Goal: Communication & Community: Answer question/provide support

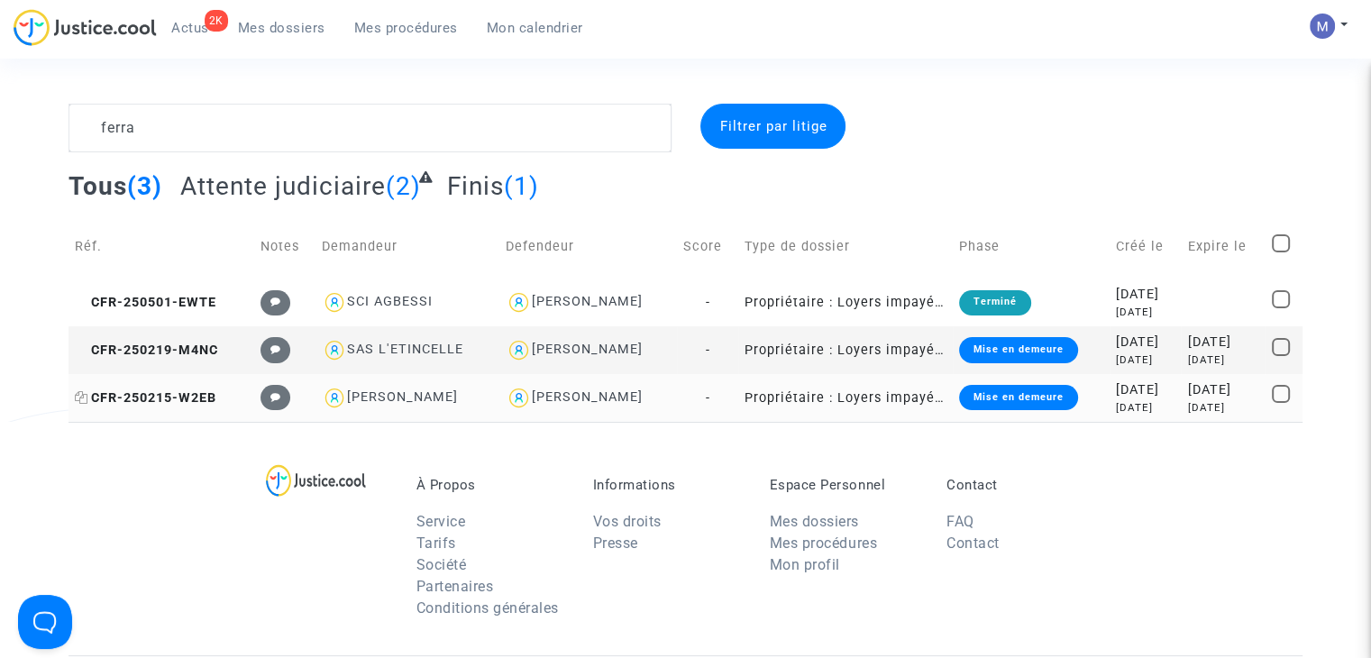
type textarea "ferra"
click at [162, 396] on span "CFR-250215-W2EB" at bounding box center [146, 397] width 142 height 15
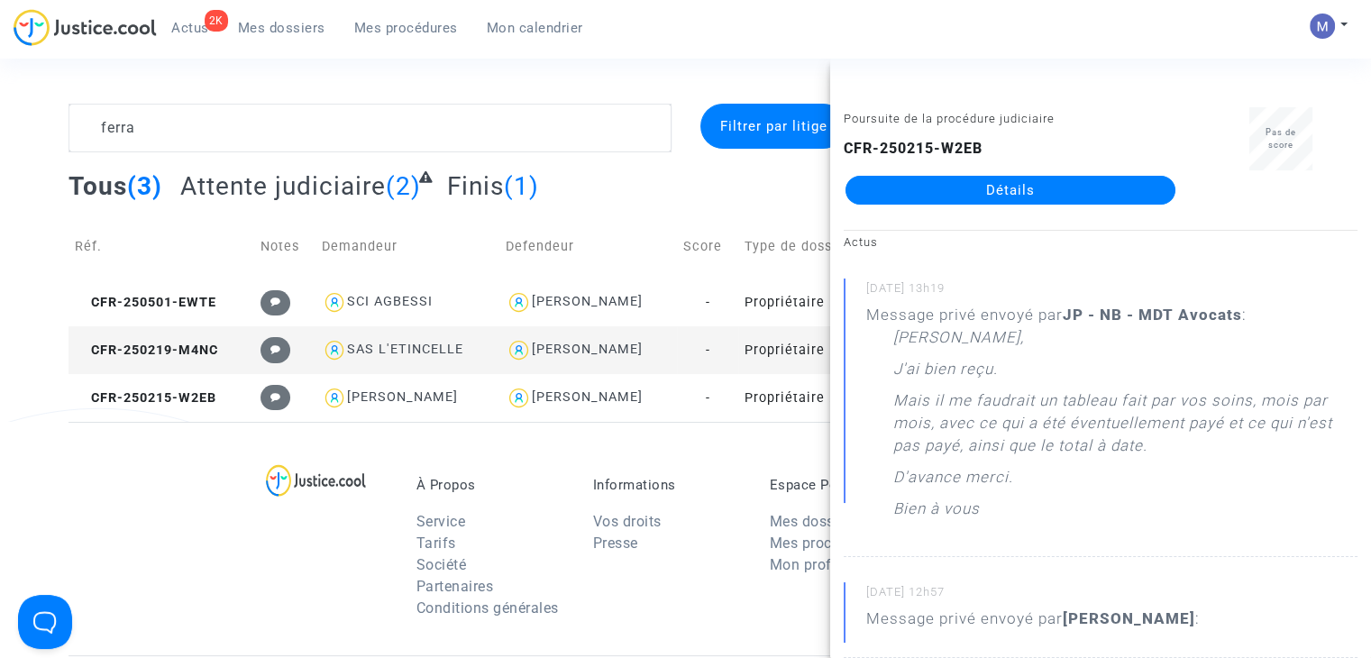
click at [993, 183] on link "Détails" at bounding box center [1010, 190] width 330 height 29
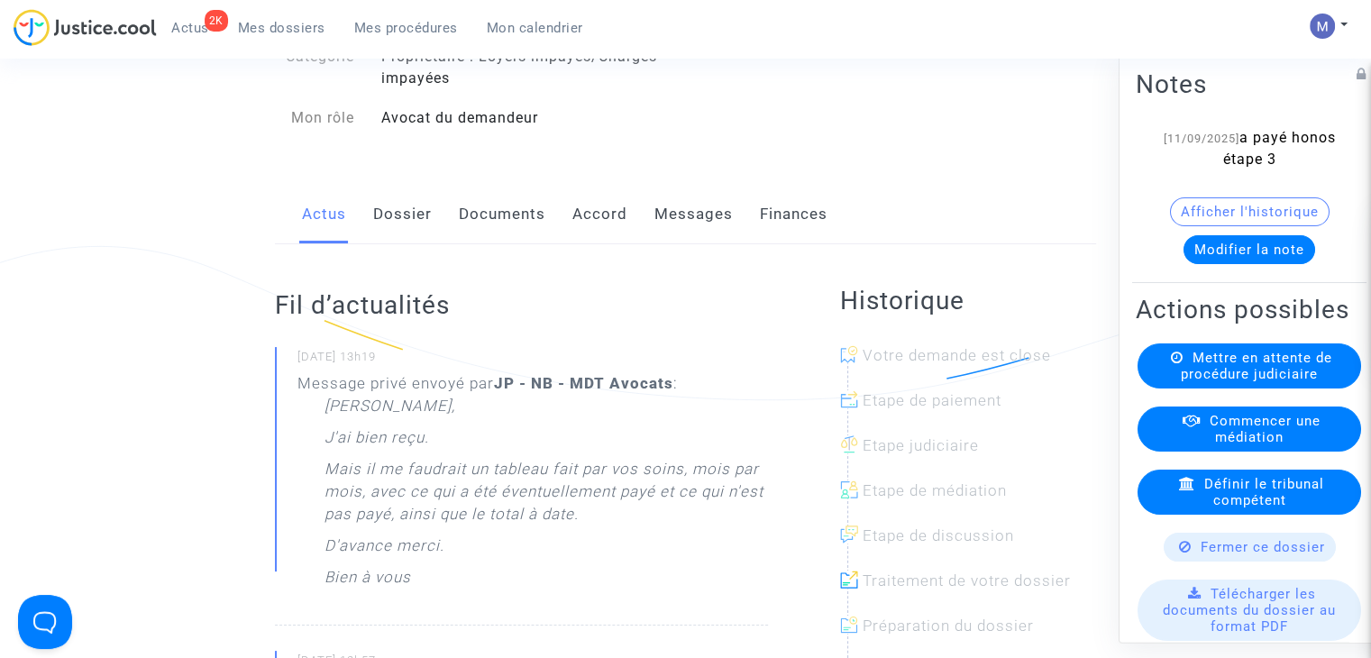
scroll to position [180, 0]
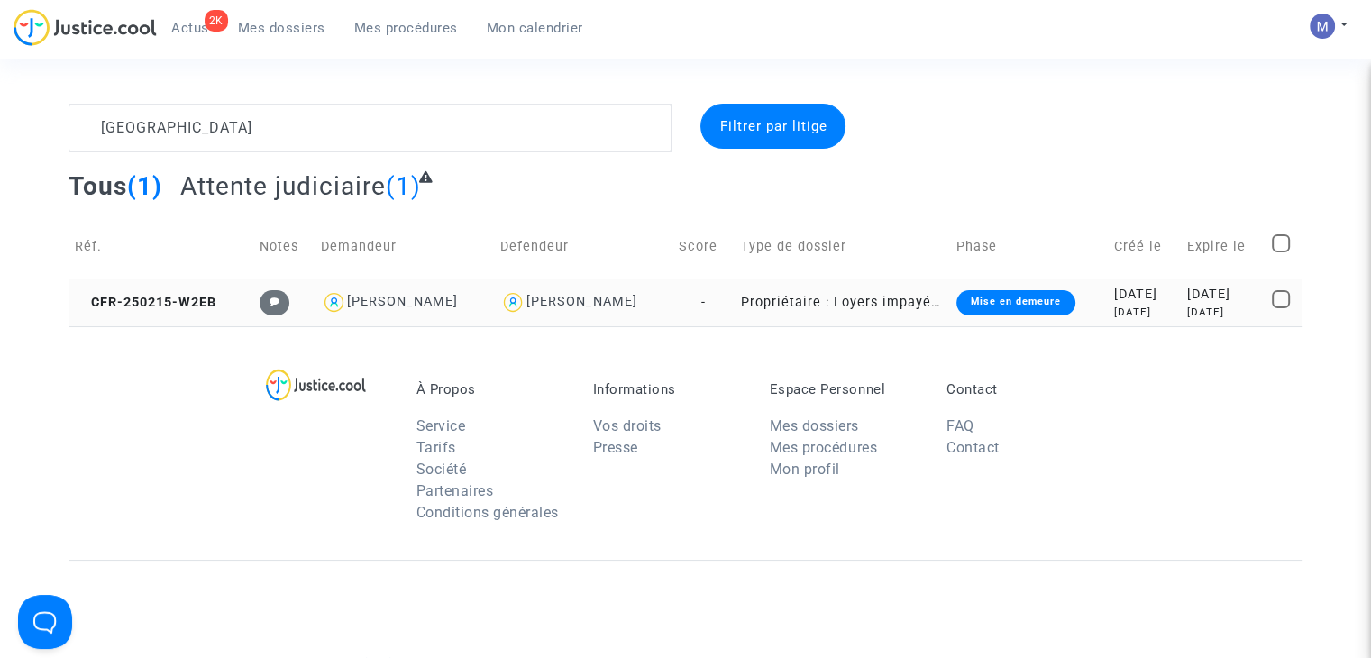
type textarea "ferrara"
click at [177, 283] on td "CFR-250215-W2EB" at bounding box center [160, 302] width 185 height 48
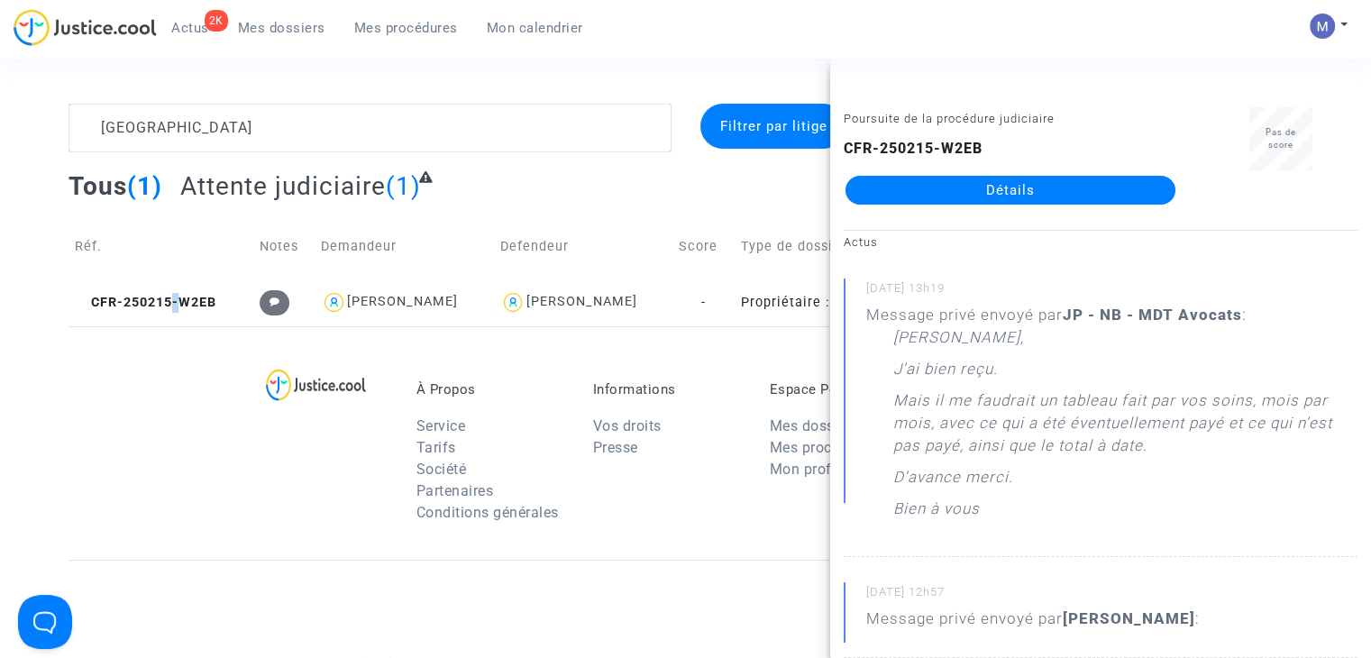
click at [956, 181] on link "Détails" at bounding box center [1010, 190] width 330 height 29
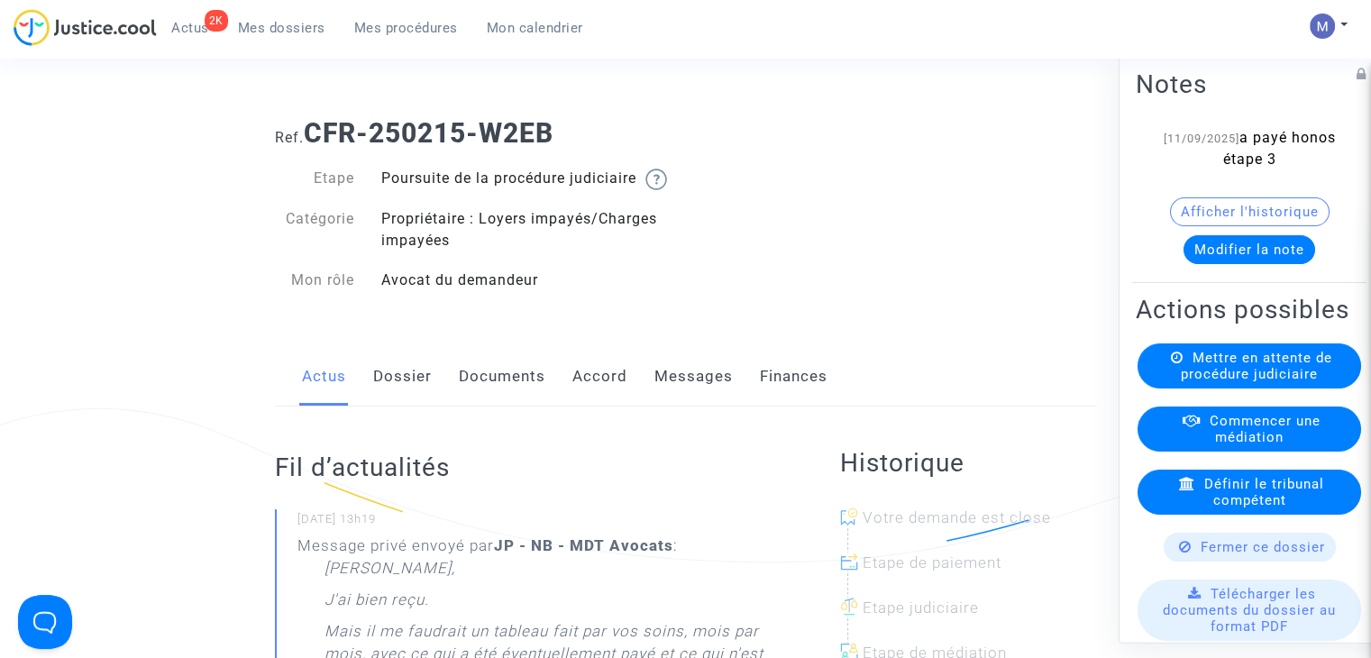
click at [397, 390] on link "Dossier" at bounding box center [402, 376] width 59 height 59
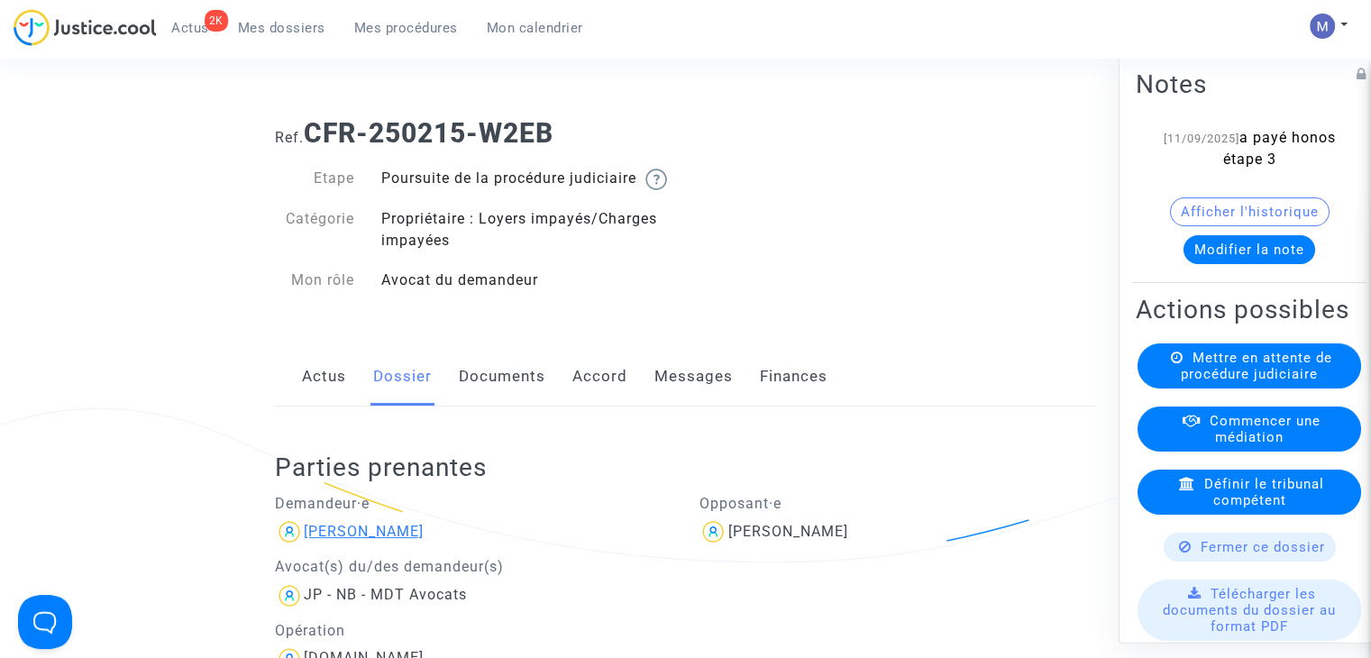
click at [357, 540] on div "[PERSON_NAME]" at bounding box center [364, 531] width 120 height 17
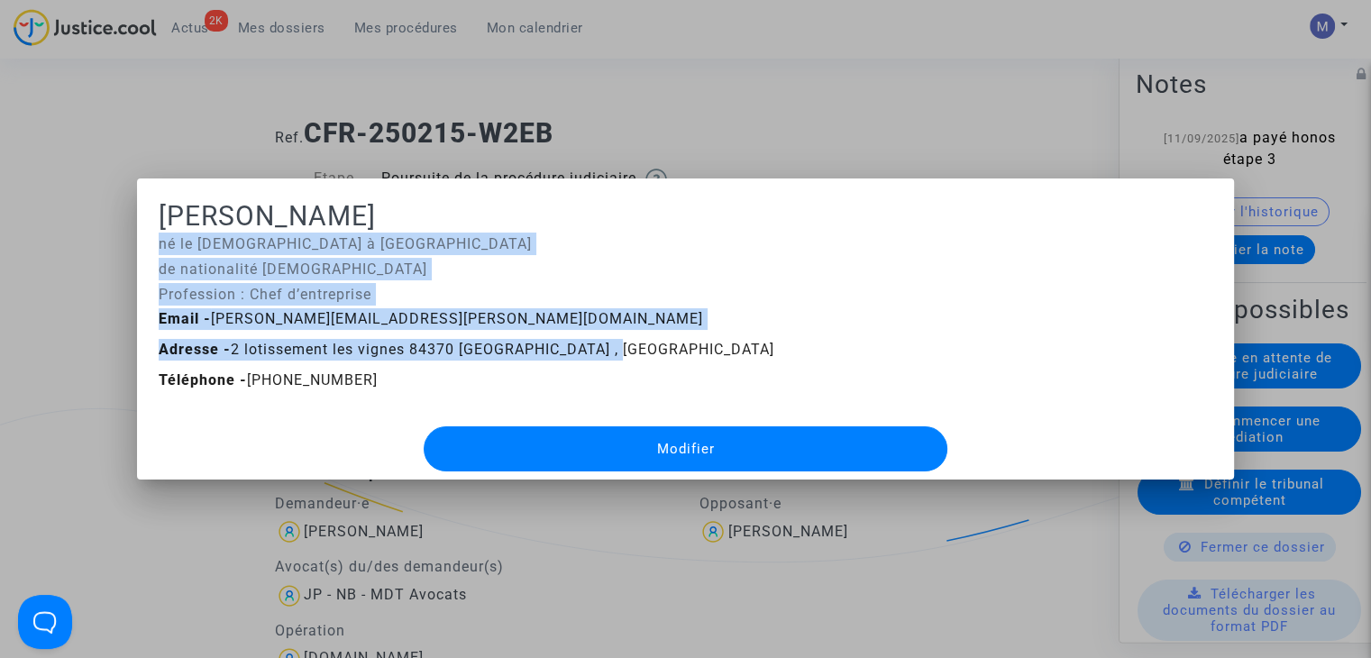
drag, startPoint x: 151, startPoint y: 240, endPoint x: 627, endPoint y: 351, distance: 488.6
click at [627, 351] on mat-dialog-container "Anthony Ferrara né le 27/02/1991 à St Foy les Lyon de nationalité française Pro…" at bounding box center [685, 329] width 1097 height 302
copy div "né le 27/02/1991 à St Foy les Lyon de nationalité française Profession : Chef d…"
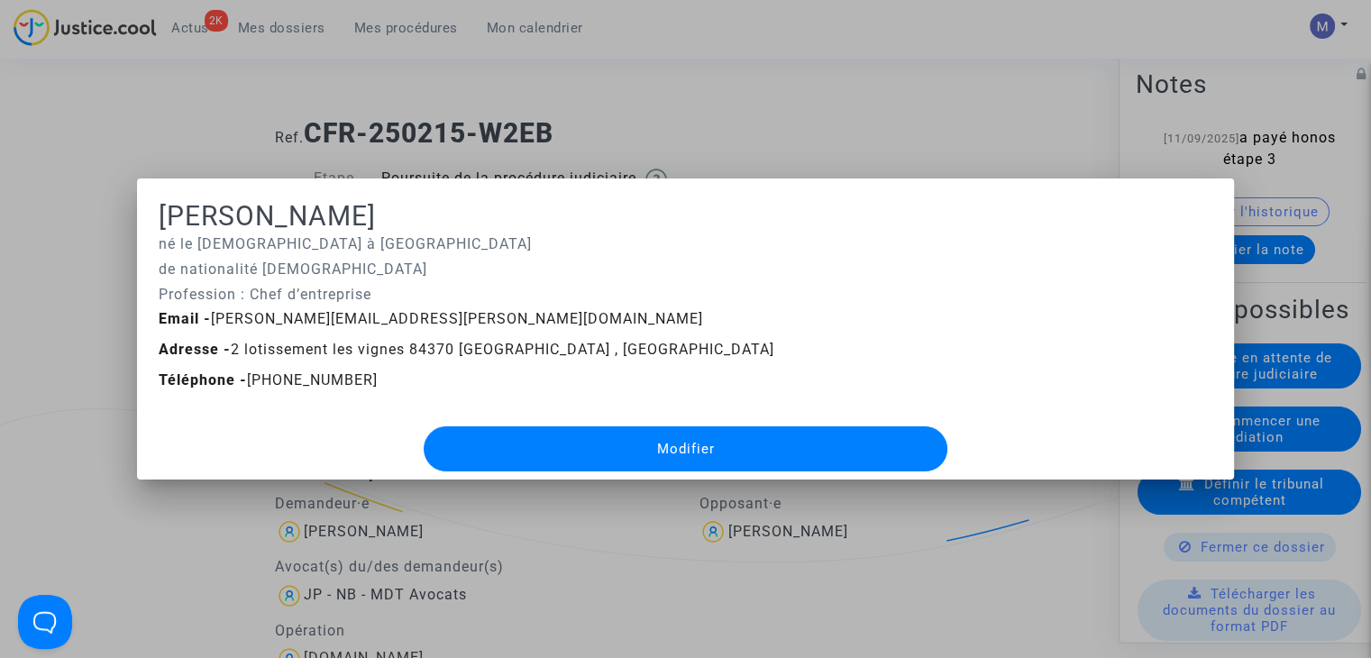
click at [769, 111] on div at bounding box center [685, 329] width 1371 height 658
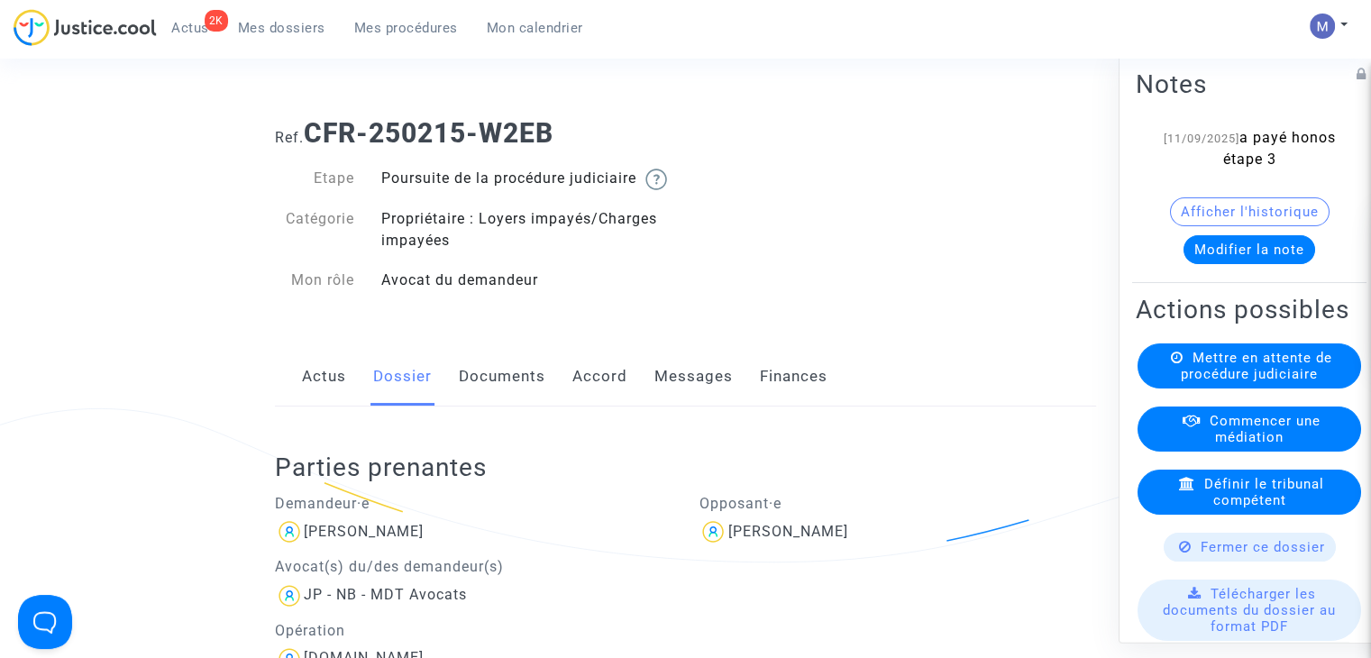
click at [499, 394] on link "Documents" at bounding box center [502, 376] width 87 height 59
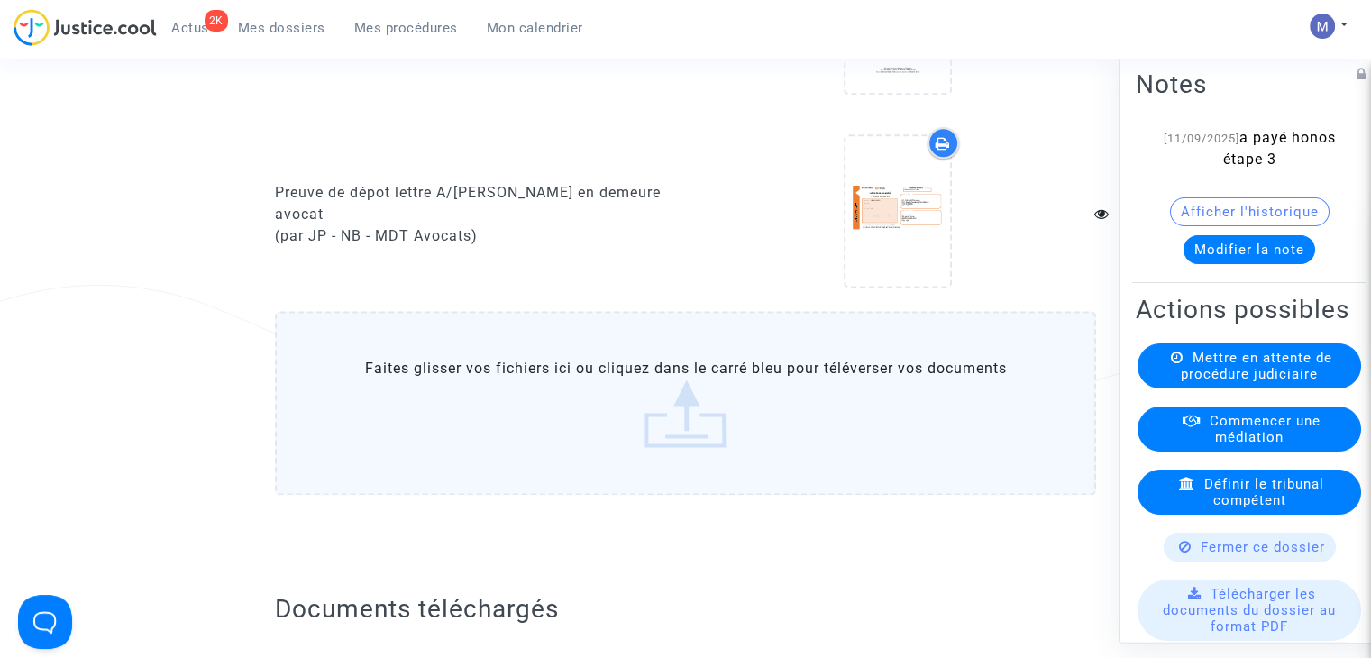
scroll to position [2884, 0]
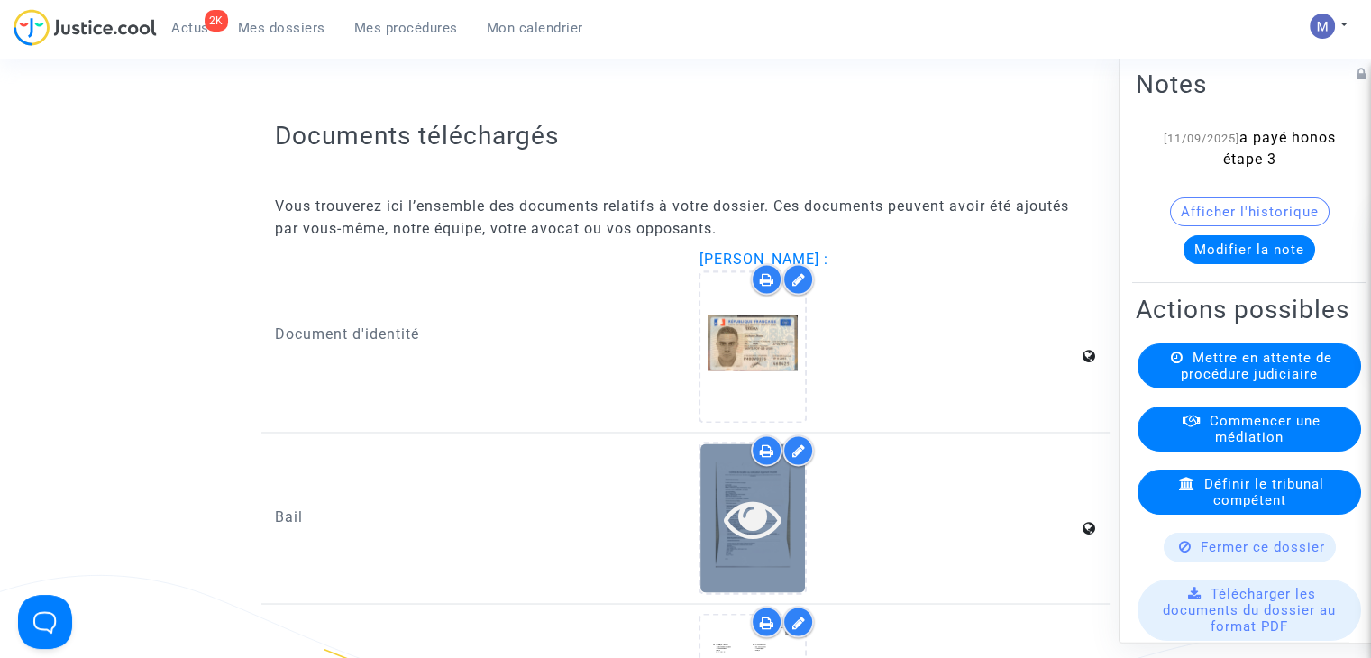
click at [739, 487] on div at bounding box center [752, 517] width 105 height 149
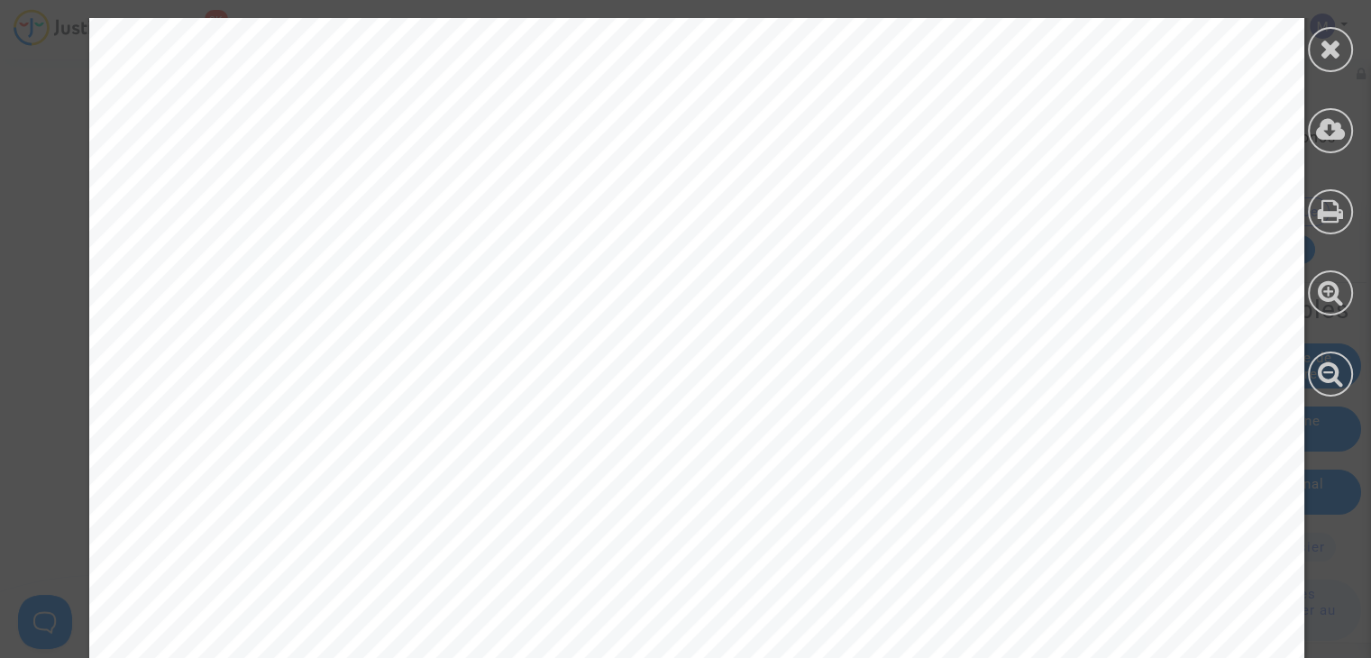
scroll to position [4146, 0]
click at [1319, 53] on icon at bounding box center [1330, 48] width 23 height 27
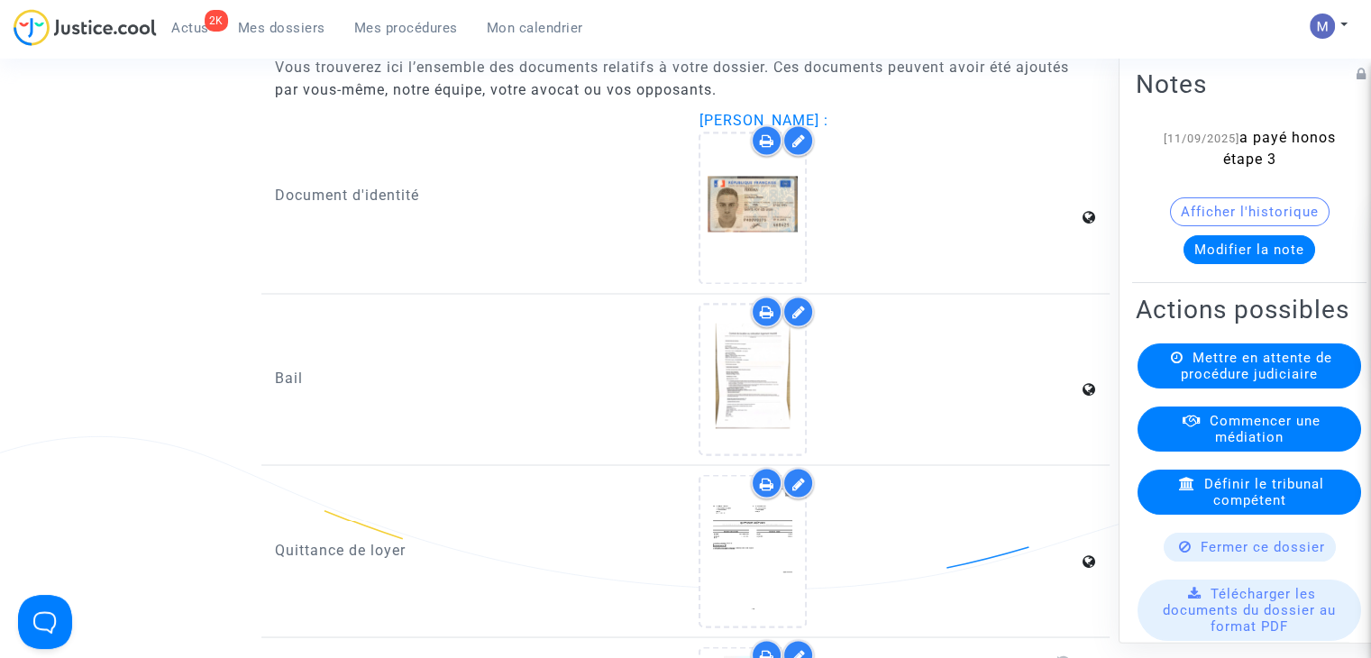
scroll to position [3245, 0]
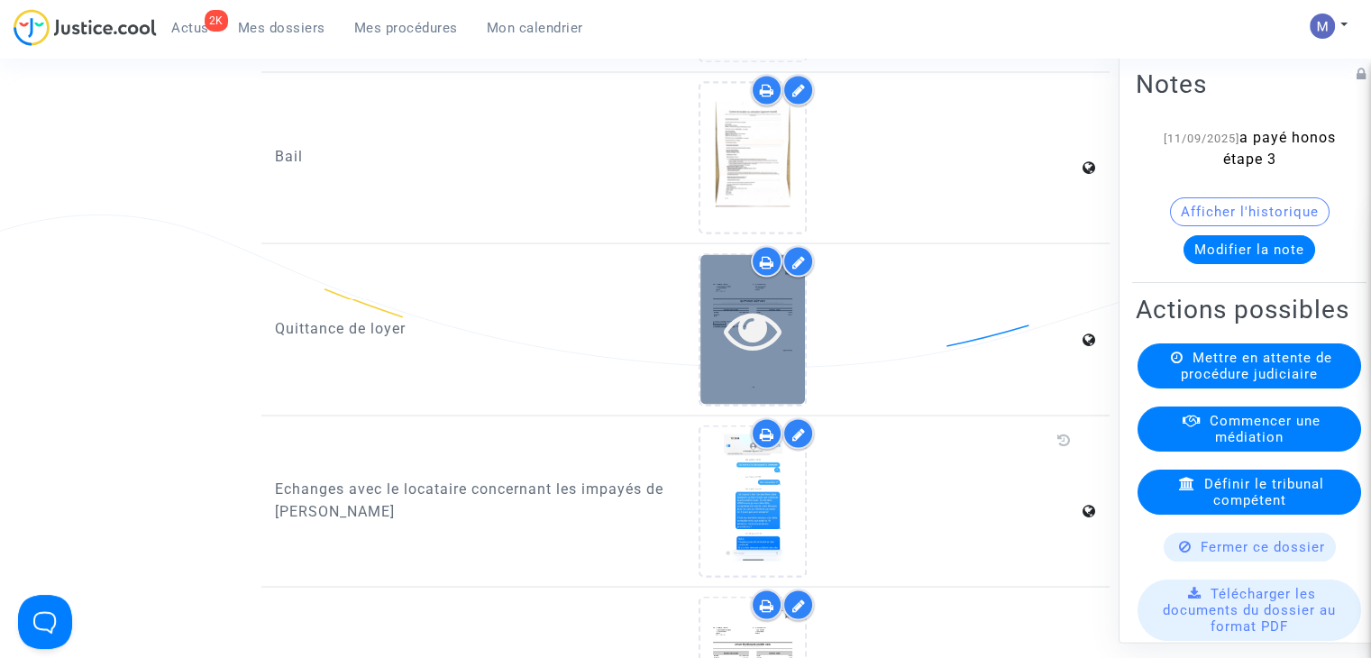
click at [744, 337] on icon at bounding box center [753, 329] width 59 height 58
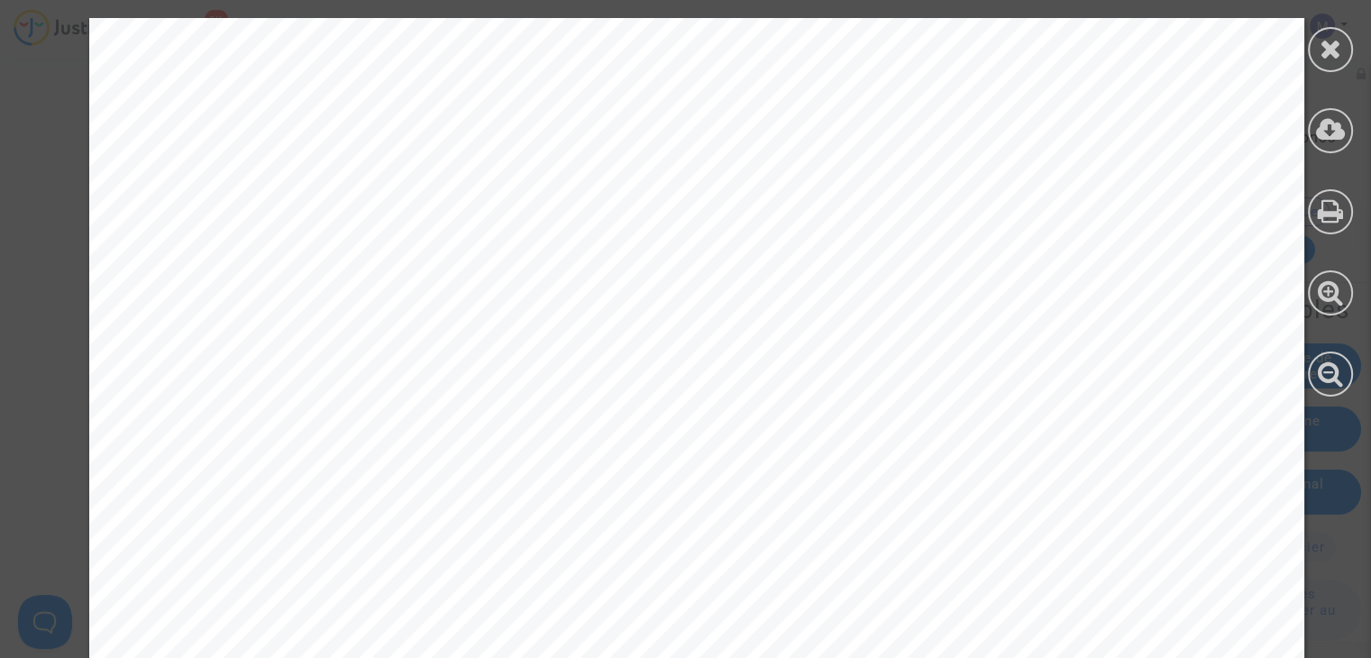
scroll to position [2884, 0]
click at [1338, 59] on icon at bounding box center [1330, 48] width 23 height 27
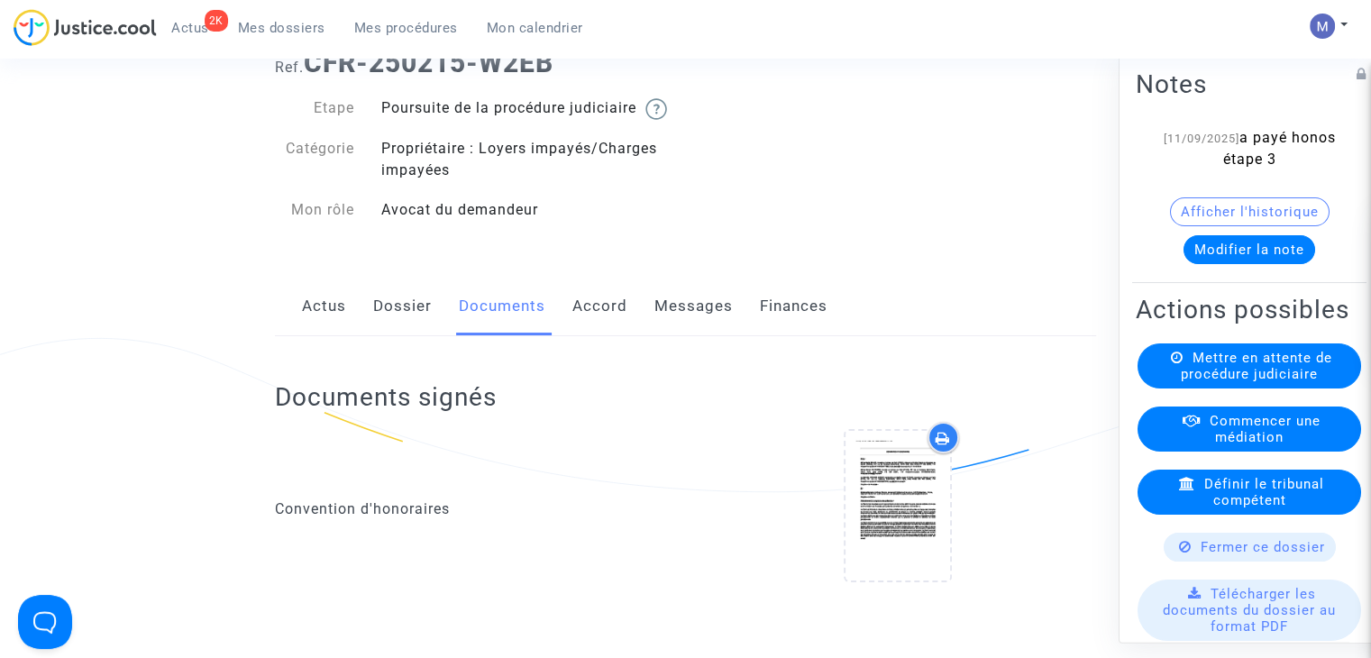
scroll to position [0, 0]
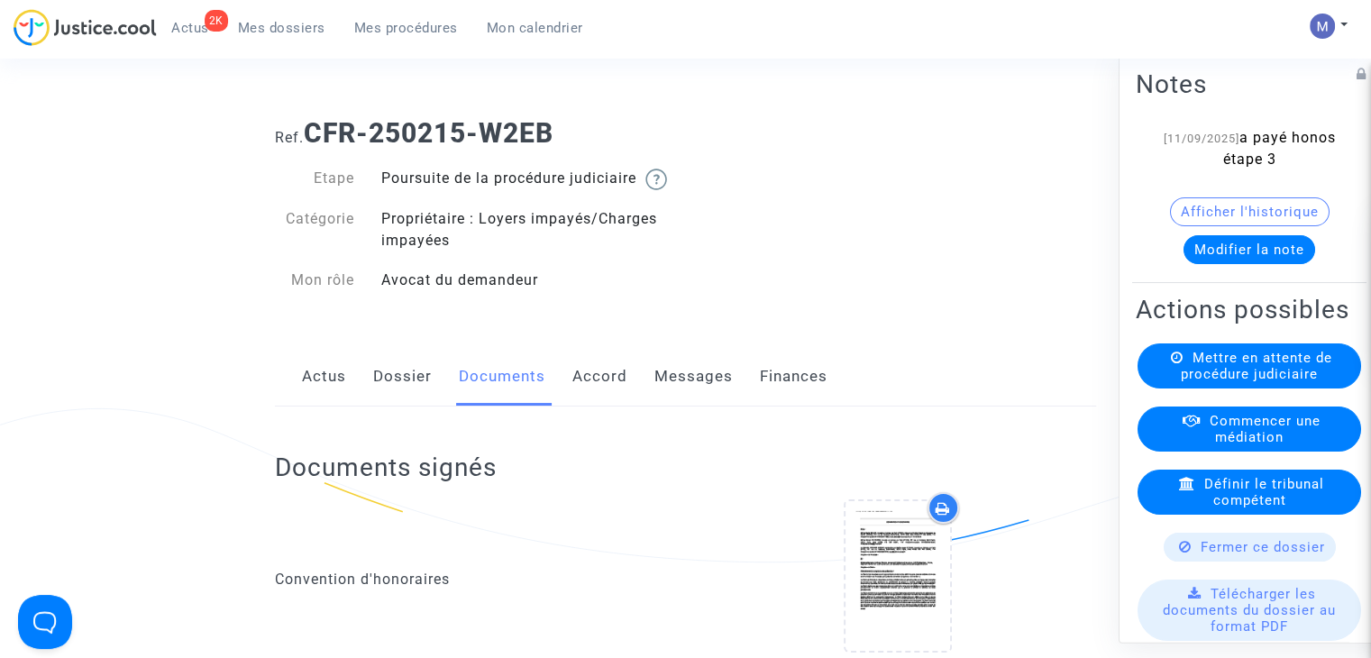
click at [680, 395] on link "Messages" at bounding box center [693, 376] width 78 height 59
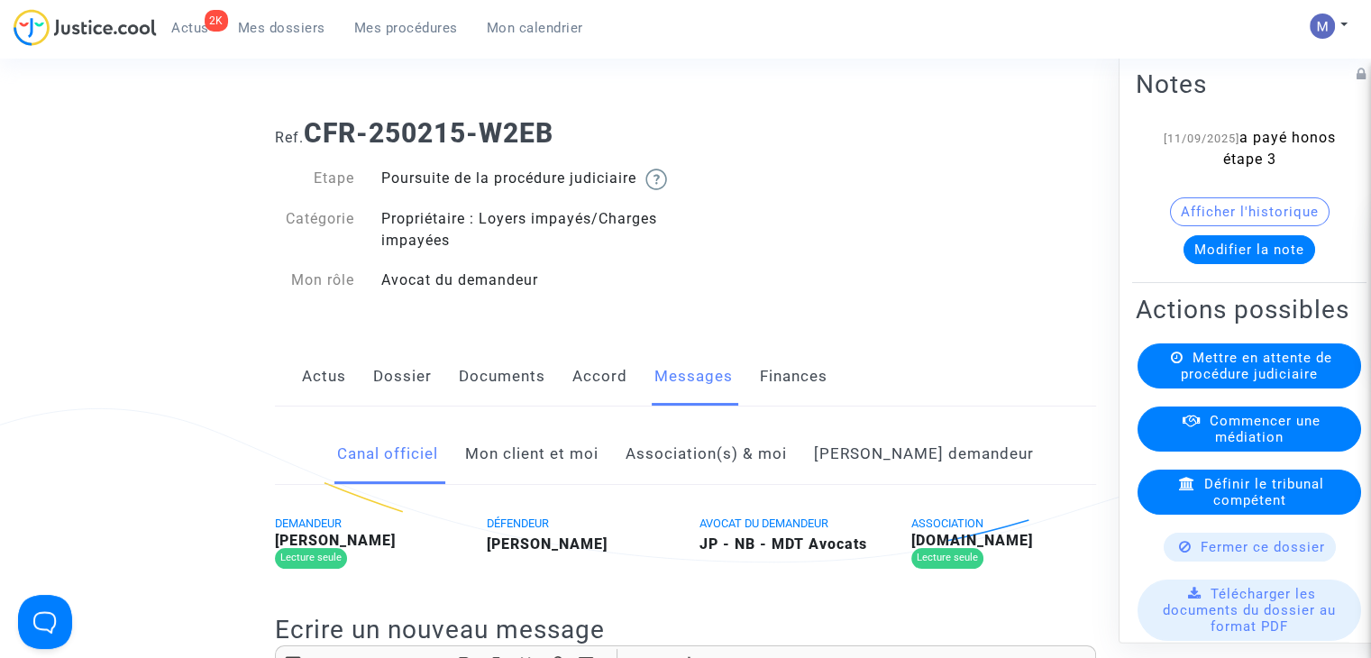
click at [598, 471] on link "Mon client et moi" at bounding box center [531, 454] width 133 height 59
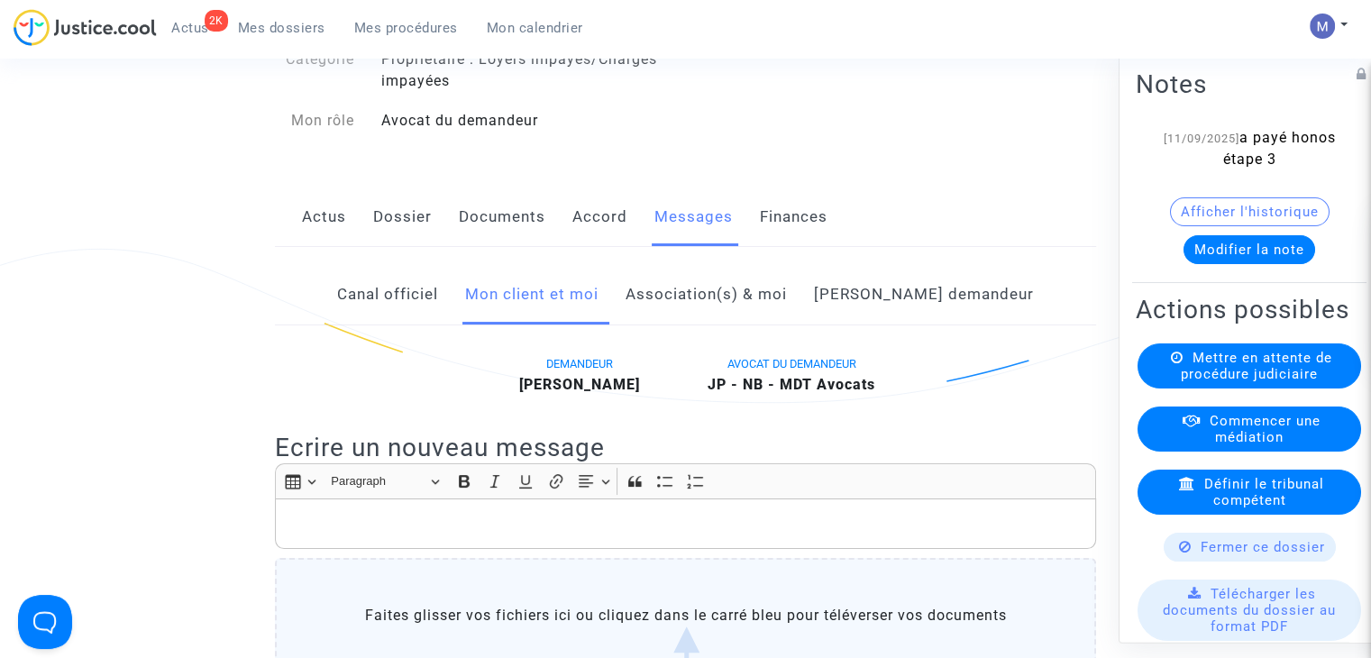
scroll to position [451, 0]
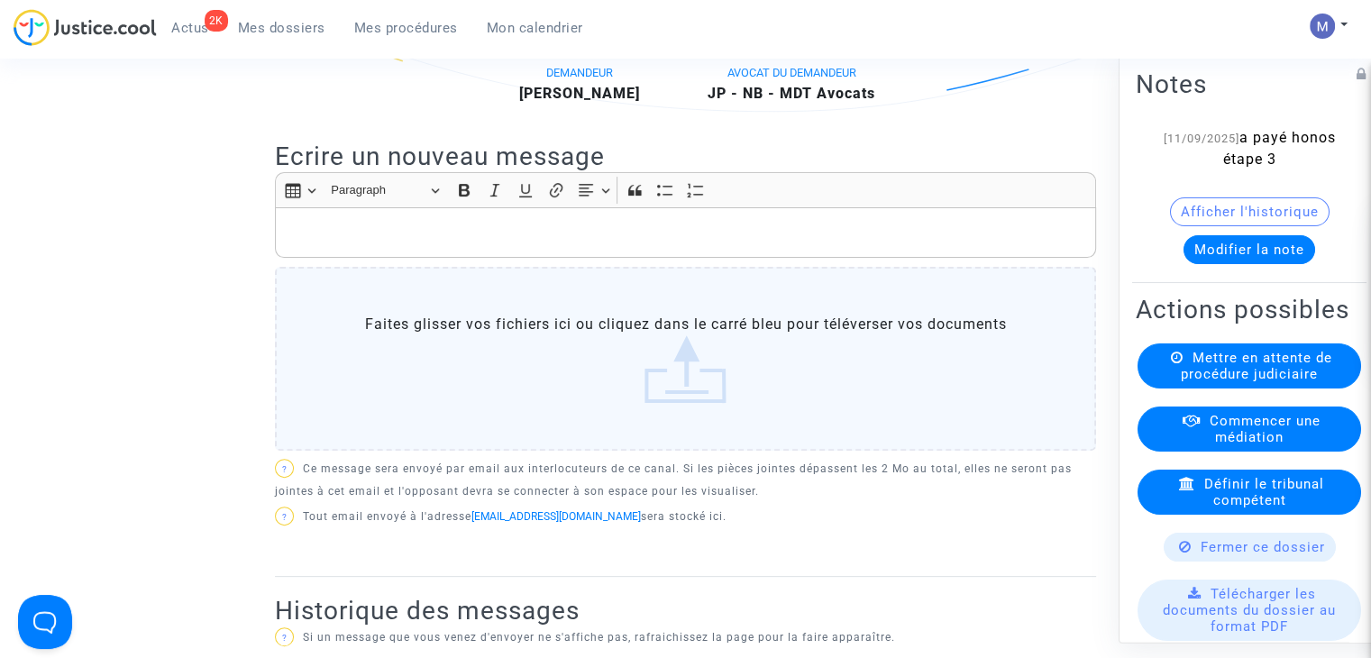
click at [282, 251] on div "Rich Text Editor, main" at bounding box center [685, 232] width 821 height 50
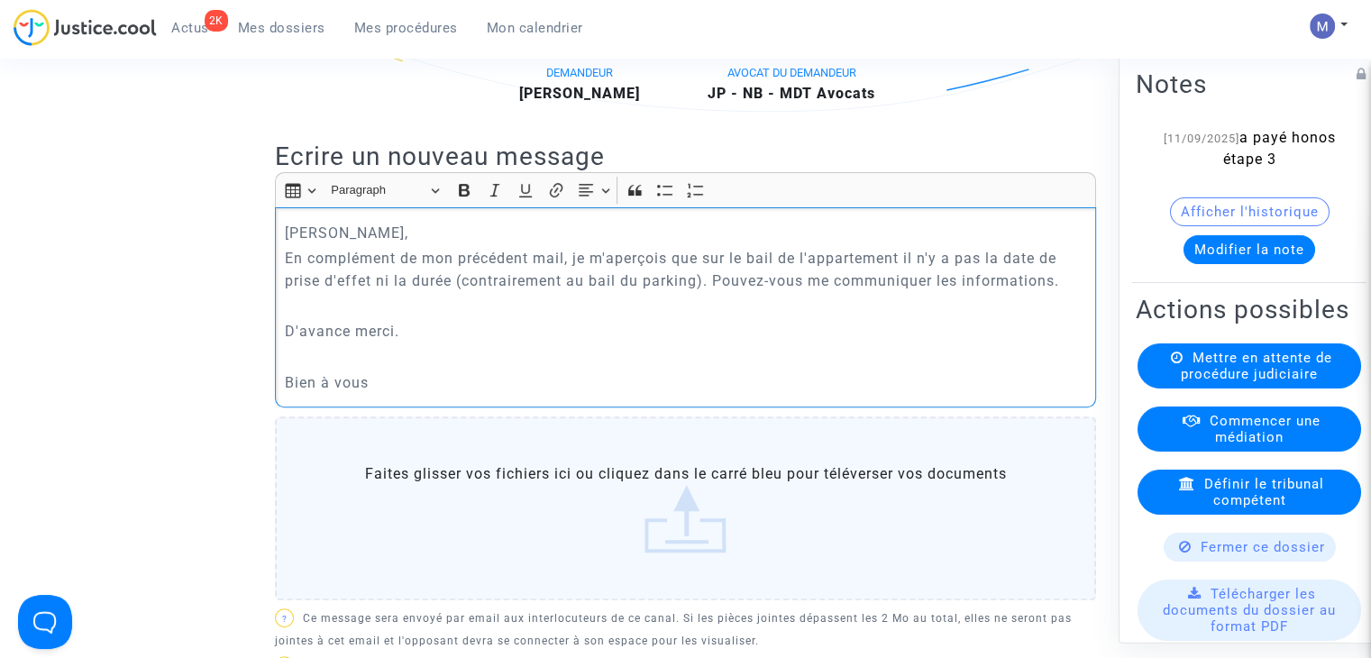
click at [422, 244] on p "[PERSON_NAME]," at bounding box center [686, 233] width 802 height 23
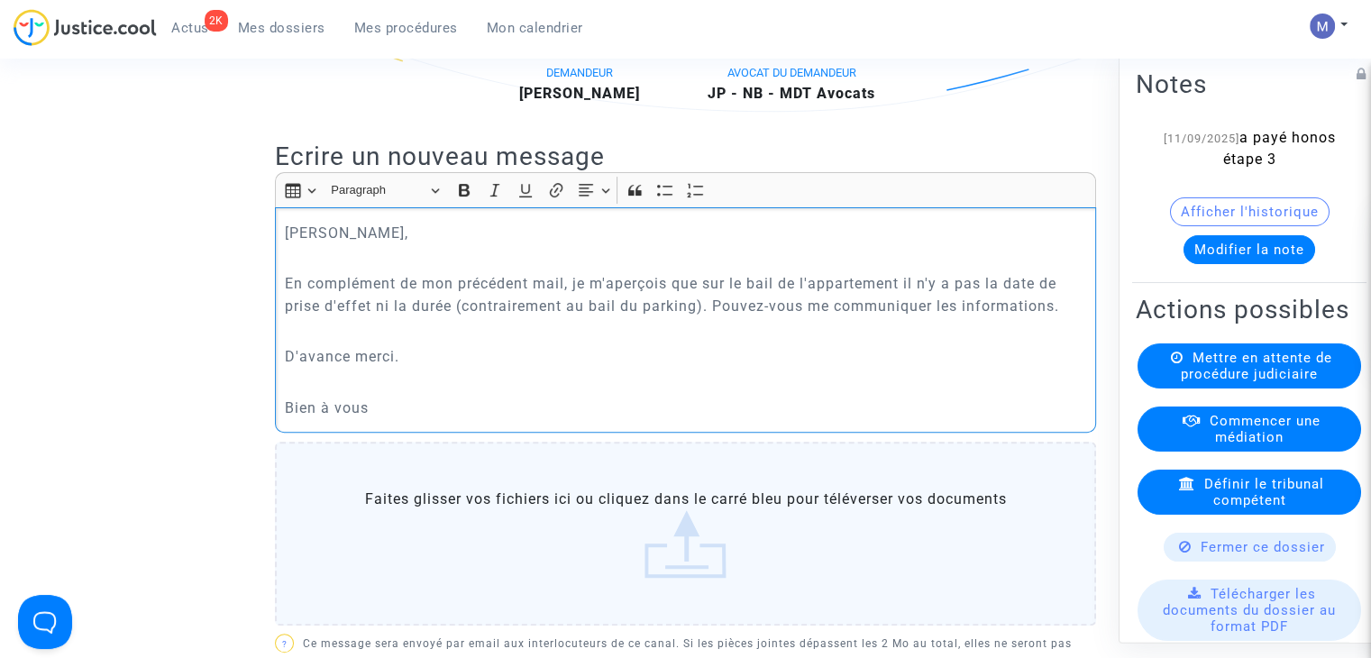
scroll to position [901, 0]
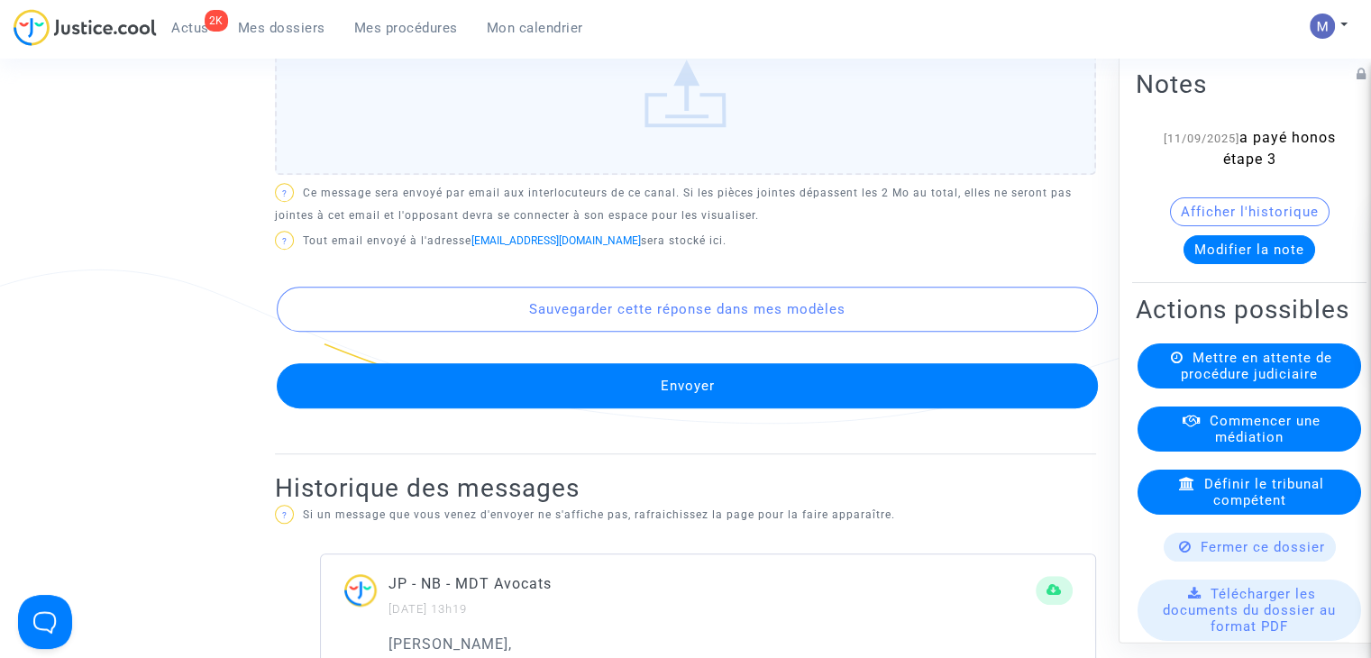
click at [576, 389] on button "Envoyer" at bounding box center [687, 385] width 821 height 45
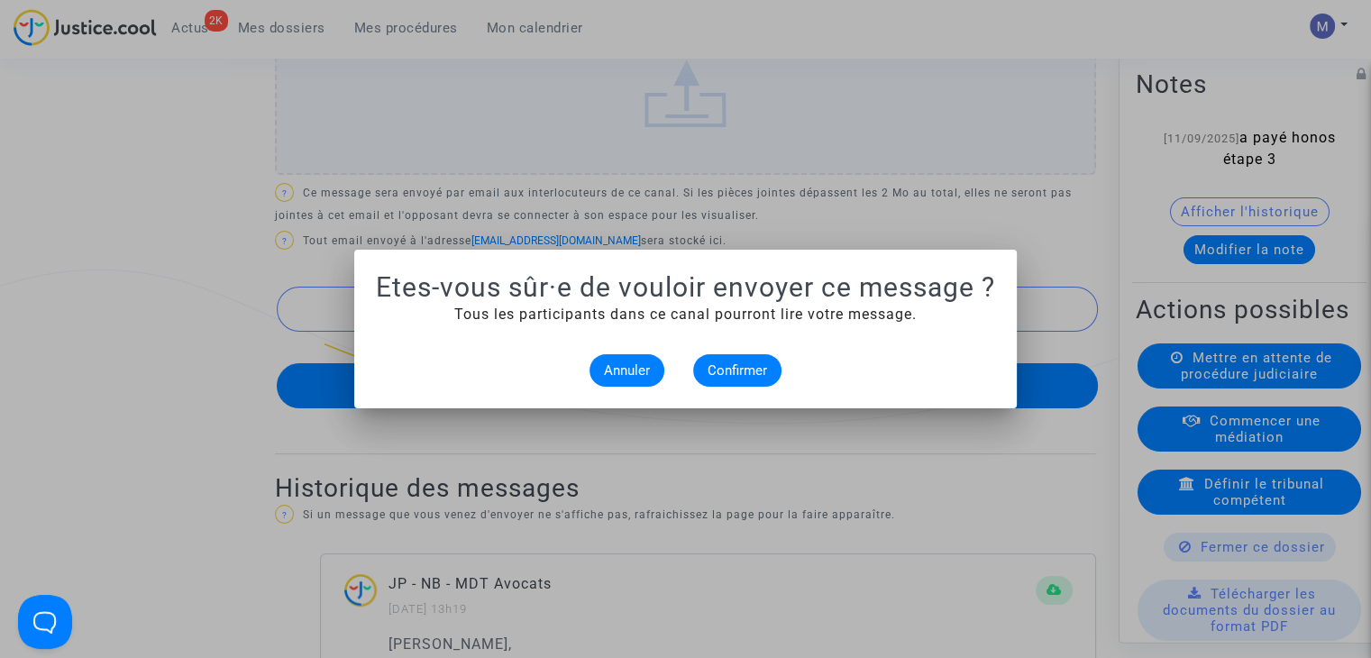
scroll to position [0, 0]
click at [743, 372] on span "Confirmer" at bounding box center [737, 370] width 59 height 16
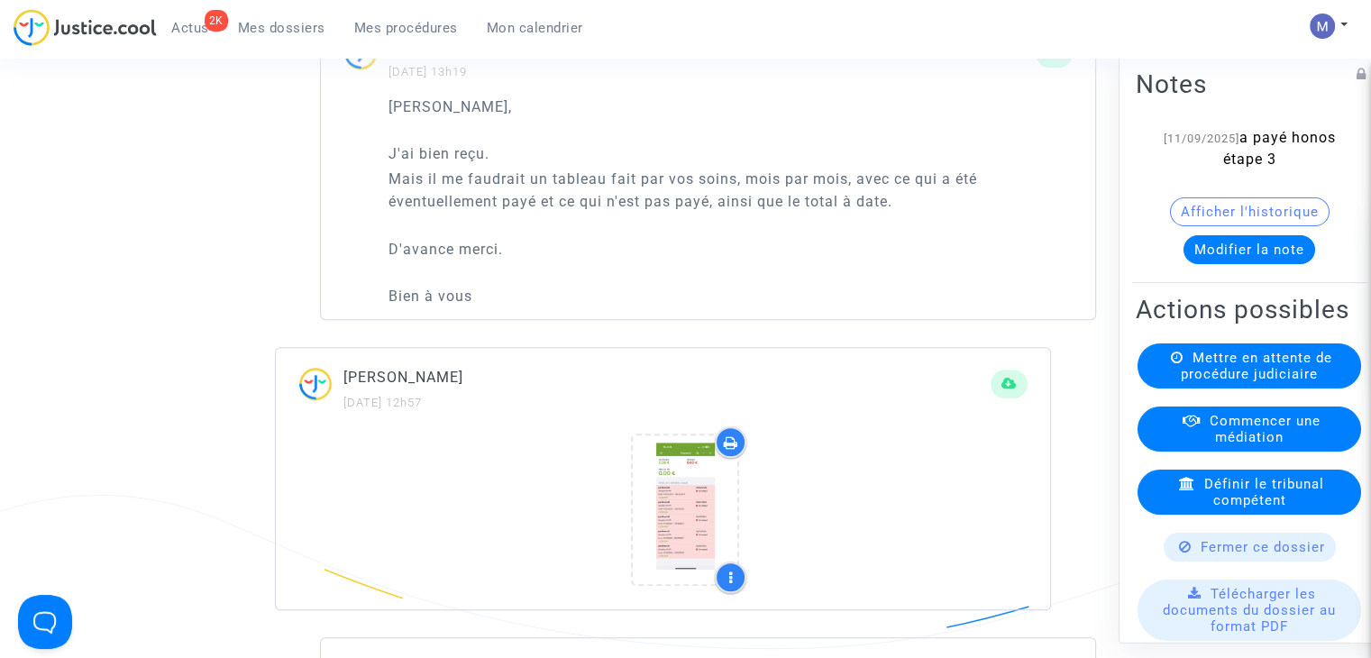
scroll to position [1442, 0]
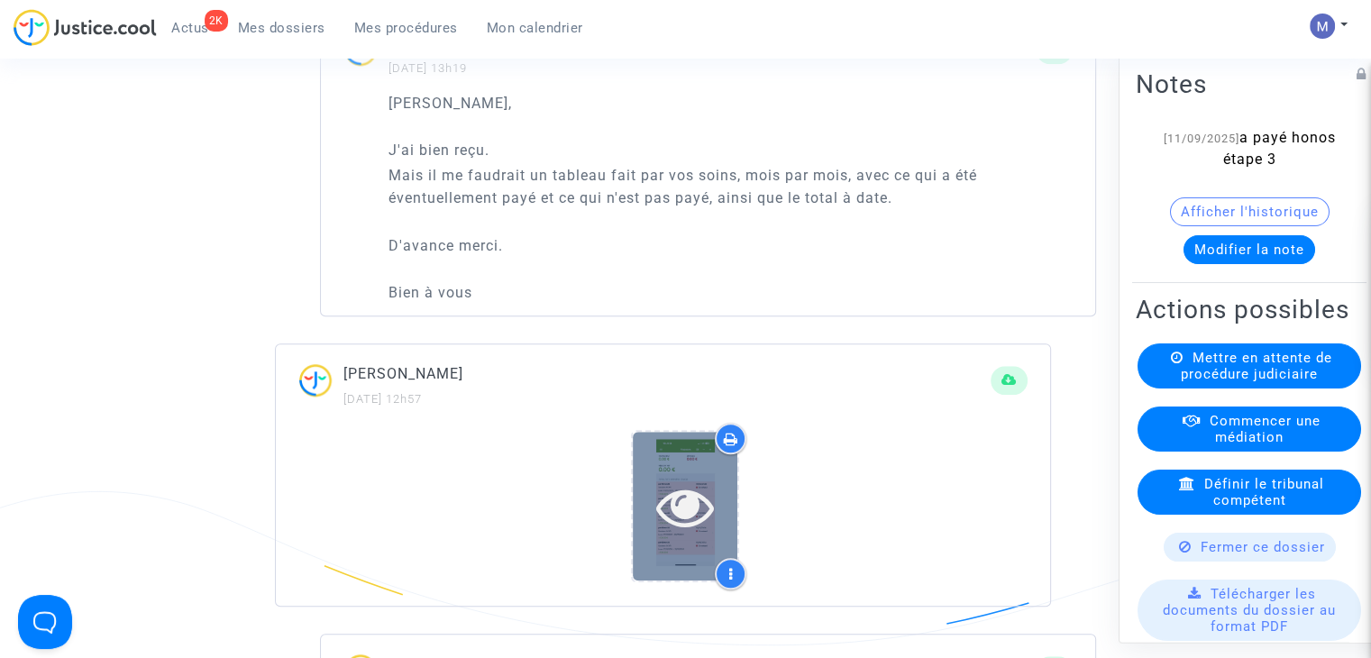
click at [713, 535] on icon at bounding box center [685, 507] width 59 height 58
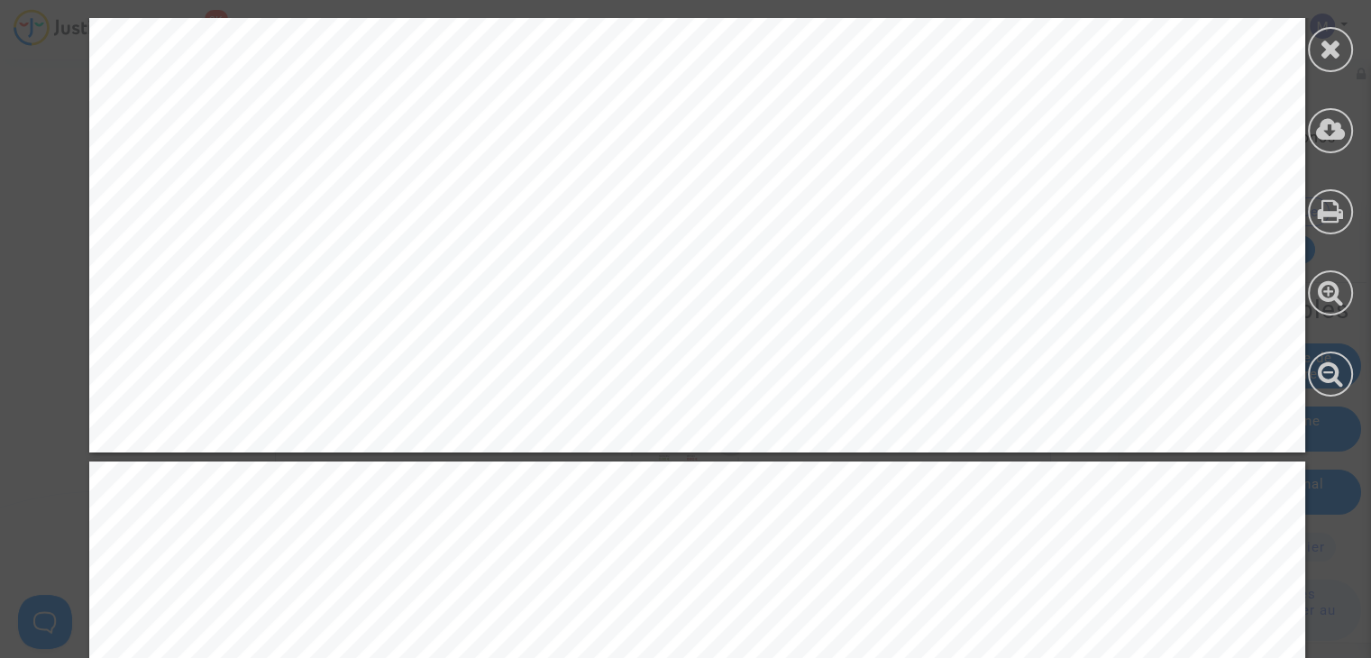
scroll to position [3154, 0]
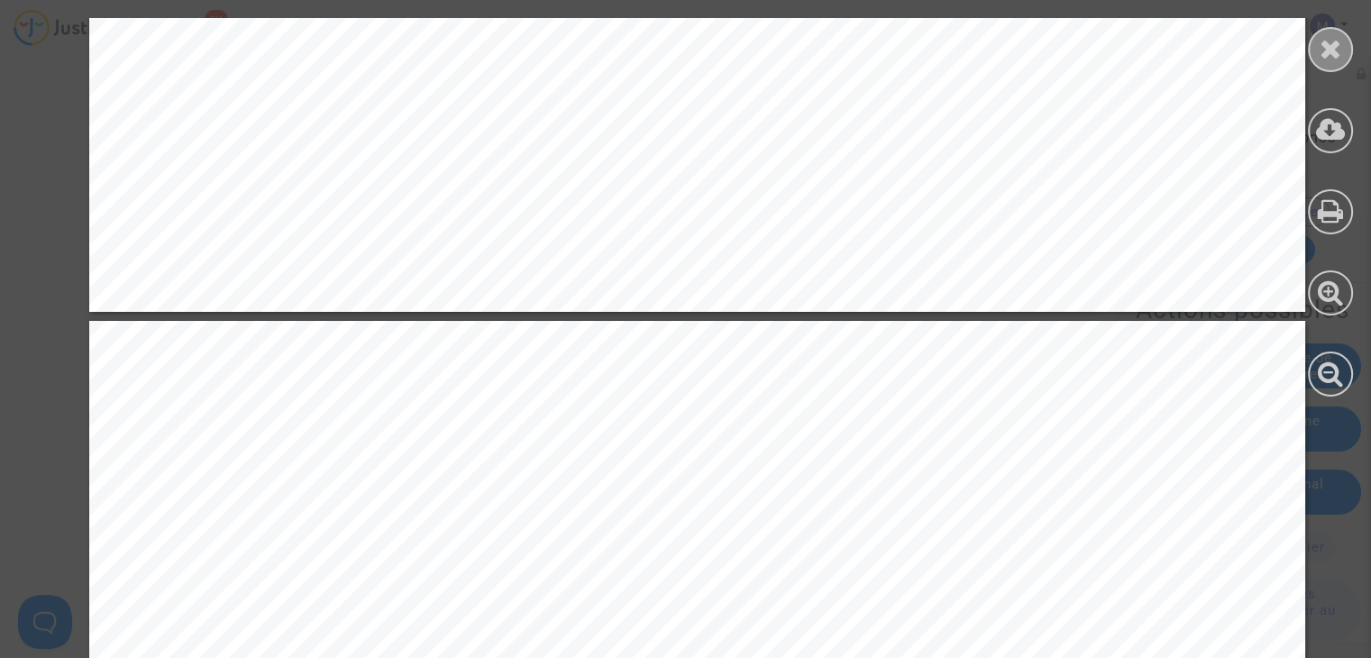
click at [1331, 45] on icon at bounding box center [1330, 48] width 23 height 27
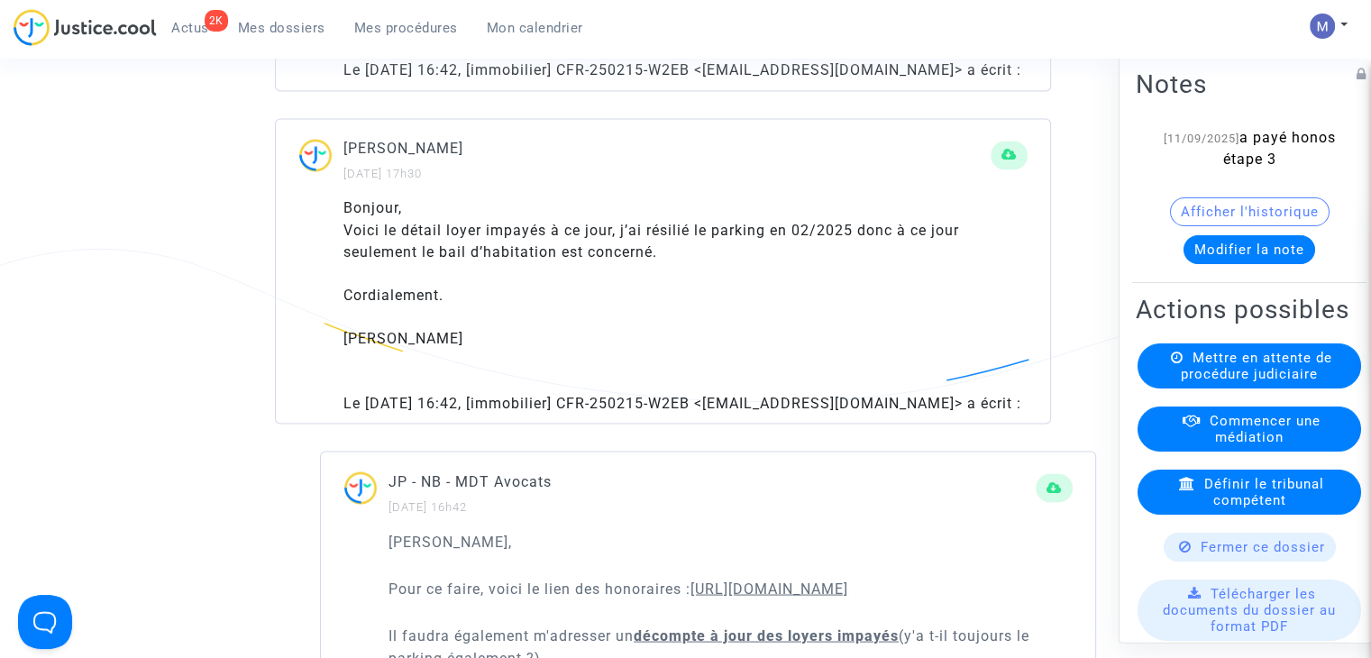
scroll to position [3245, 0]
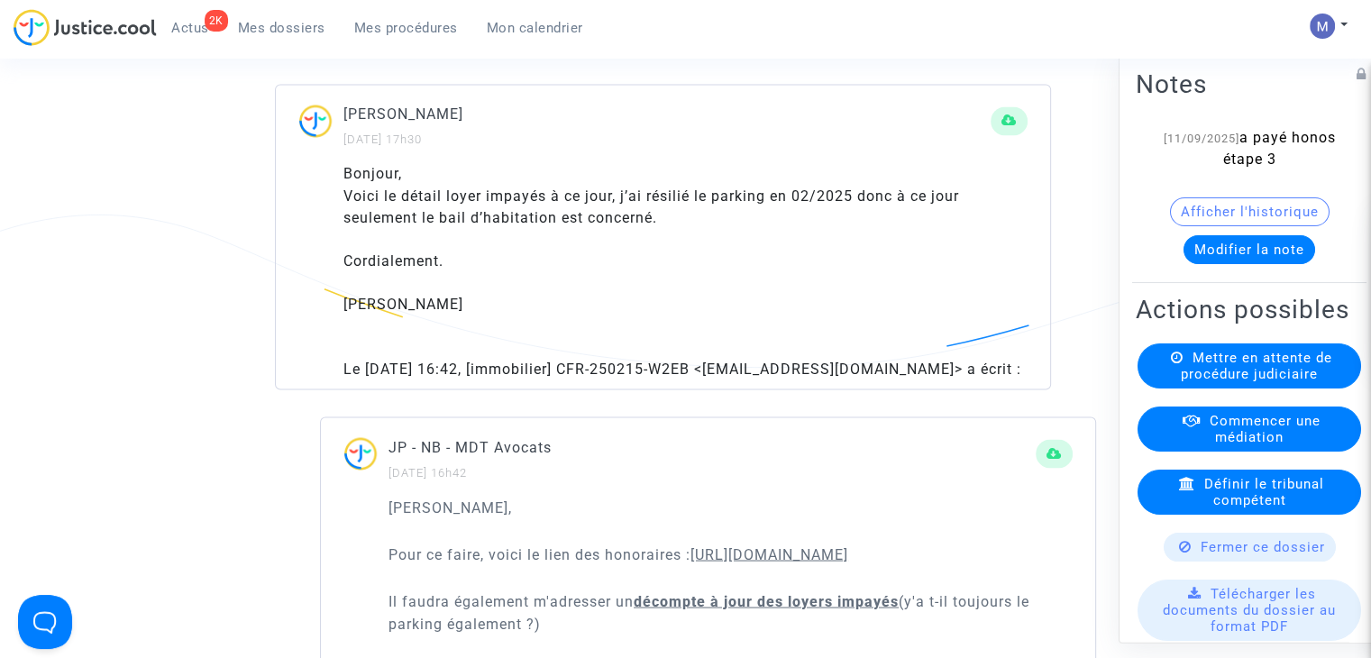
drag, startPoint x: 647, startPoint y: 259, endPoint x: 693, endPoint y: 279, distance: 50.4
click at [693, 228] on div "Voici le détail loyer impayés à ce jour, j’ai résilié le parking en 02/2025 don…" at bounding box center [685, 206] width 684 height 43
copy div "résilié le parking en 02/2025 donc à ce jour seulement le bail d’habitation est…"
